Goal: Task Accomplishment & Management: Complete application form

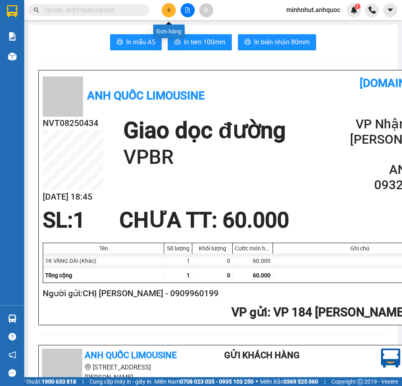
click at [170, 14] on button at bounding box center [169, 10] width 14 height 14
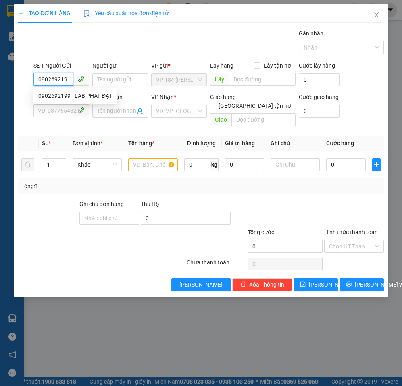
type input "0902692199"
click at [84, 93] on div "0902692199 - LAB PHÁT ĐẠT" at bounding box center [75, 95] width 74 height 9
type input "LAB PHÁT ĐẠT"
type input "0932343491"
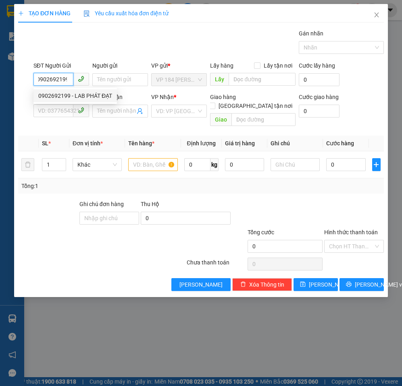
type input "TRƯỜNG BR"
type input "VPBR"
type input "20.000"
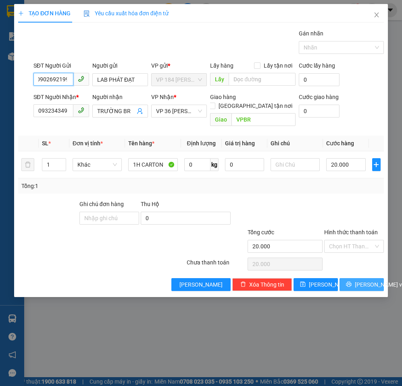
type input "0902692199"
click at [356, 280] on span "[PERSON_NAME] và In" at bounding box center [382, 284] width 56 height 9
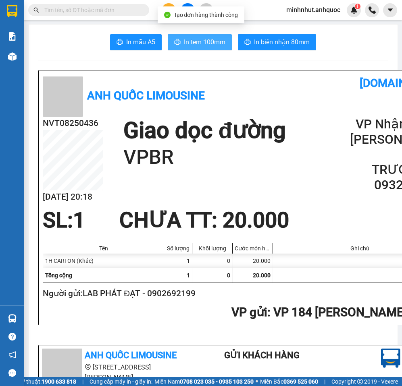
click at [201, 42] on span "In tem 100mm" at bounding box center [204, 42] width 41 height 10
